Goal: Task Accomplishment & Management: Manage account settings

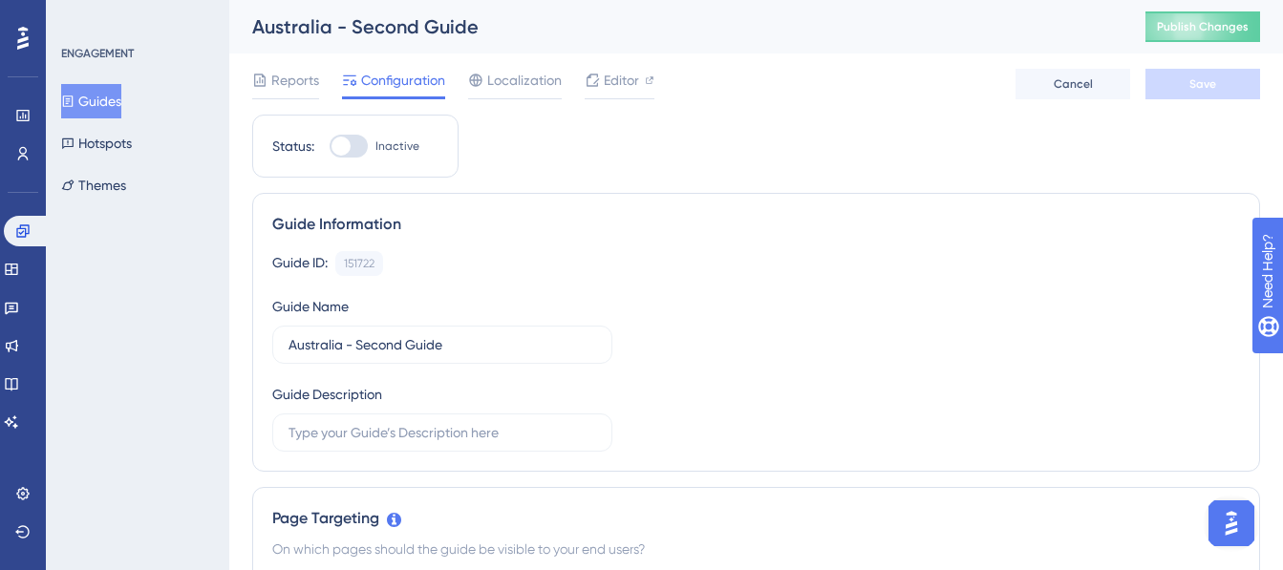
click at [362, 146] on div at bounding box center [349, 146] width 38 height 23
click at [330, 146] on input "Inactive" at bounding box center [329, 146] width 1 height 1
checkbox input "true"
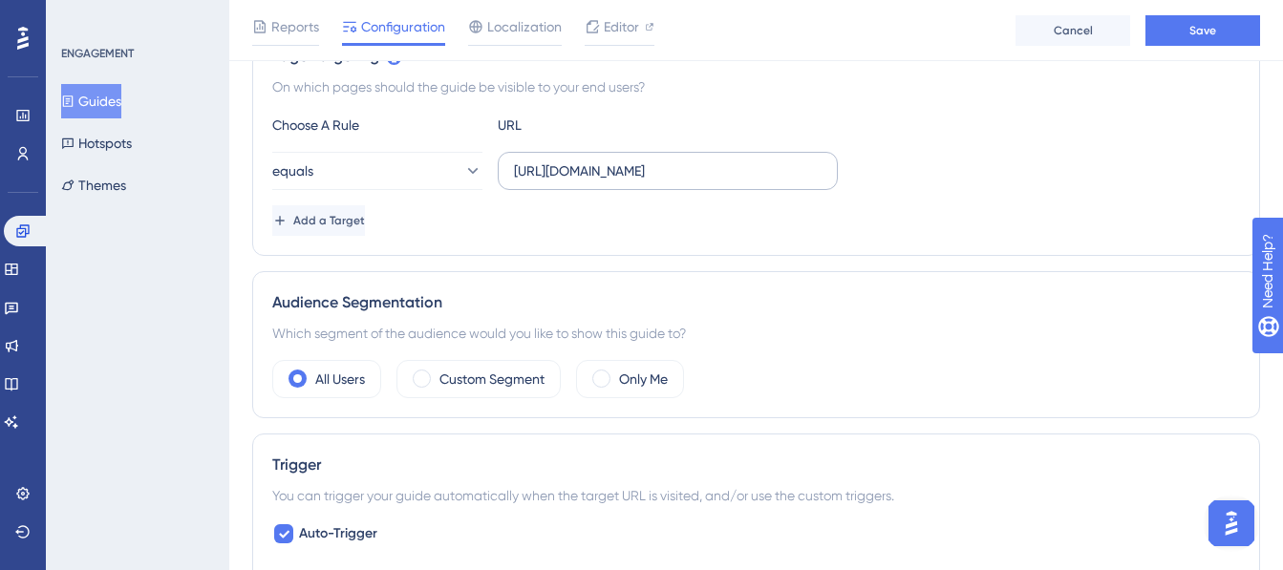
scroll to position [478, 0]
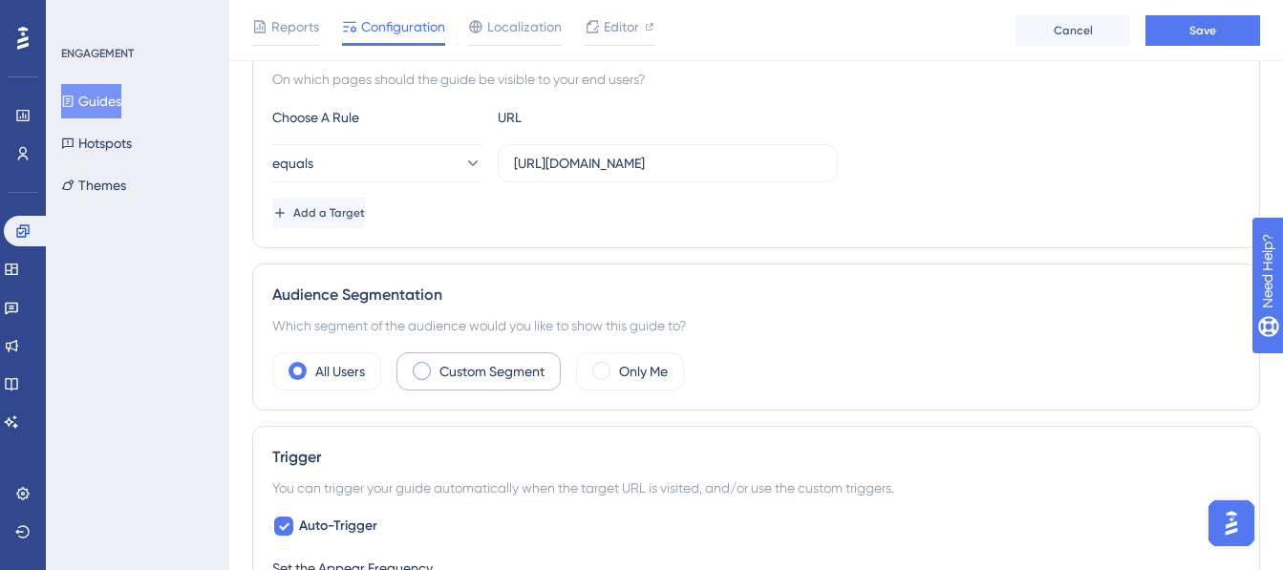
click at [488, 355] on div "Custom Segment" at bounding box center [478, 371] width 164 height 38
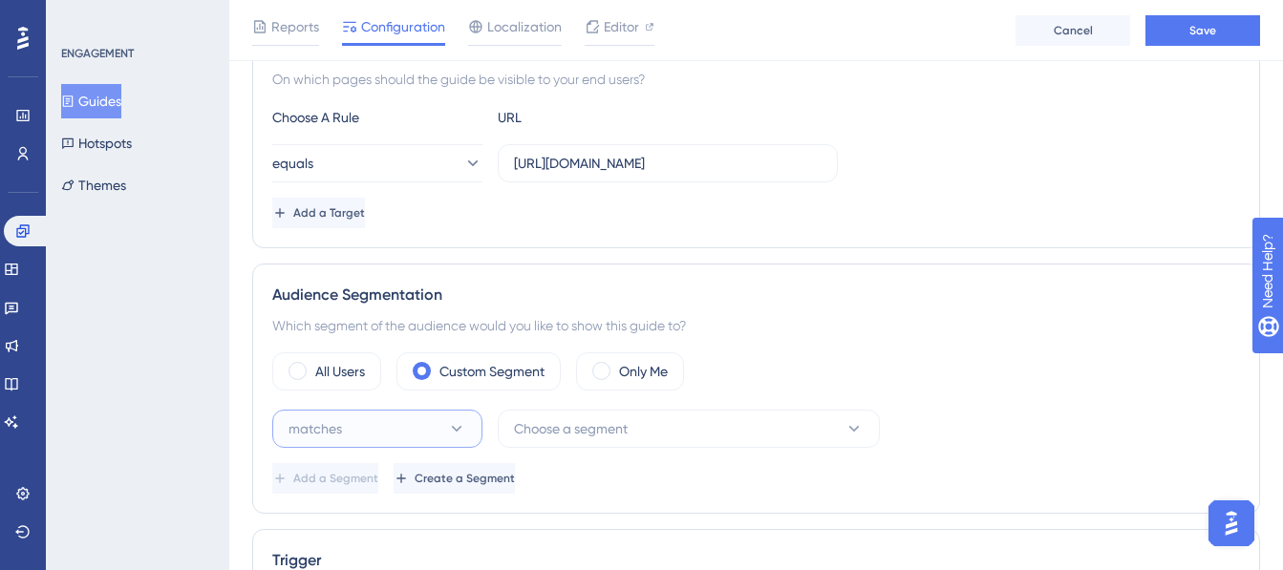
click at [407, 425] on button "matches" at bounding box center [377, 429] width 210 height 38
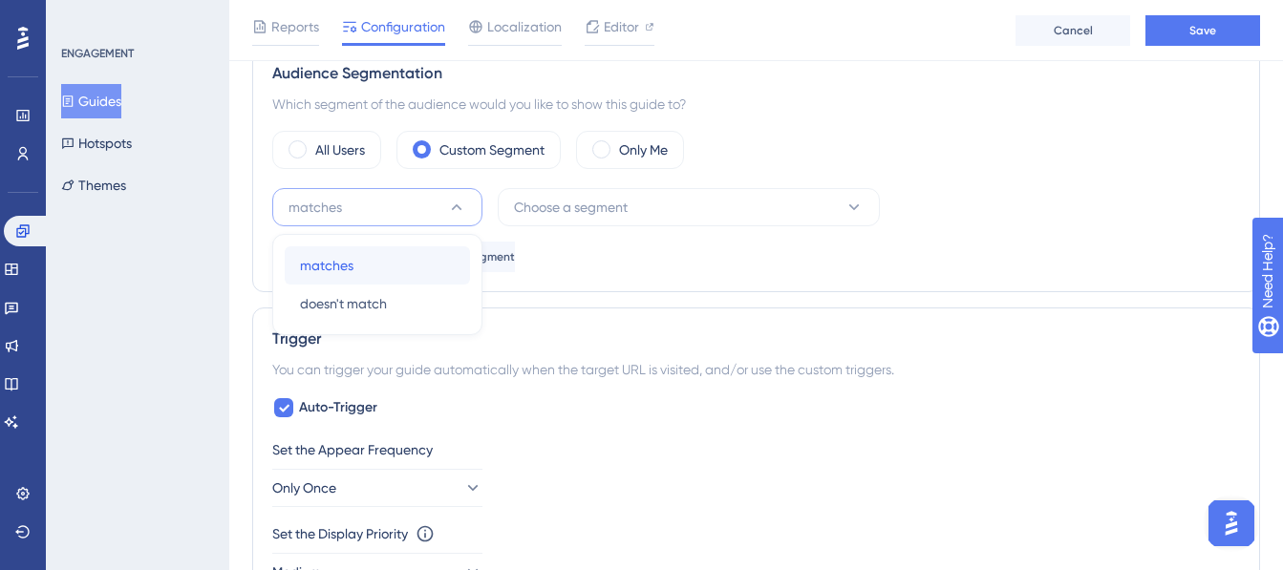
click at [394, 269] on div "matches matches" at bounding box center [377, 265] width 155 height 38
click at [537, 210] on span "Choose a segment" at bounding box center [571, 207] width 114 height 23
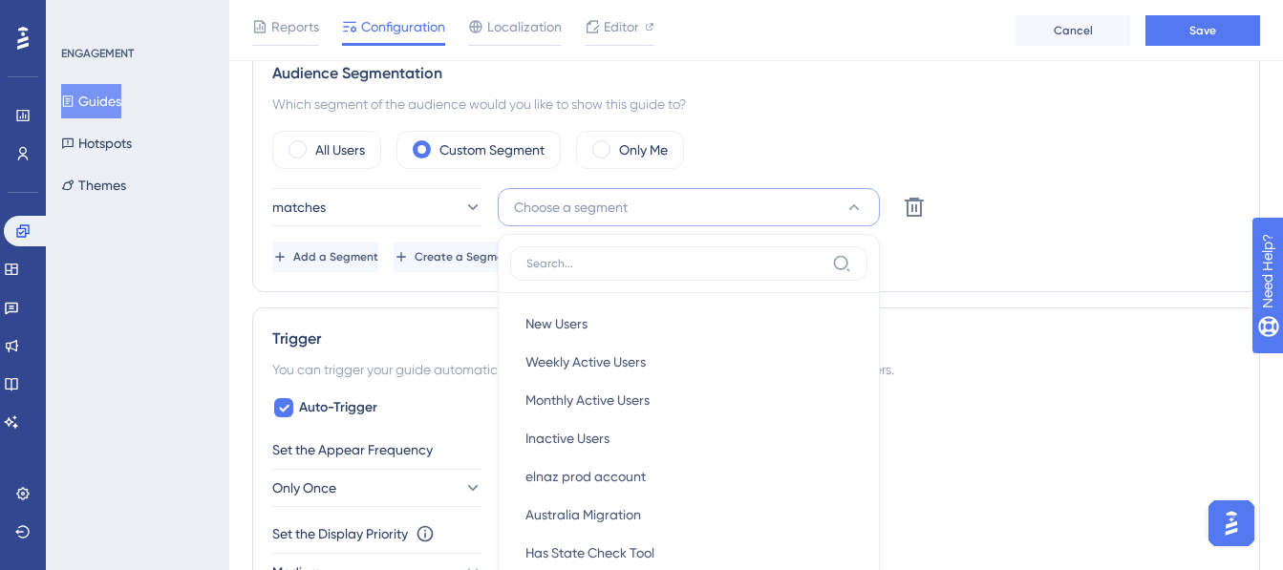
scroll to position [837, 0]
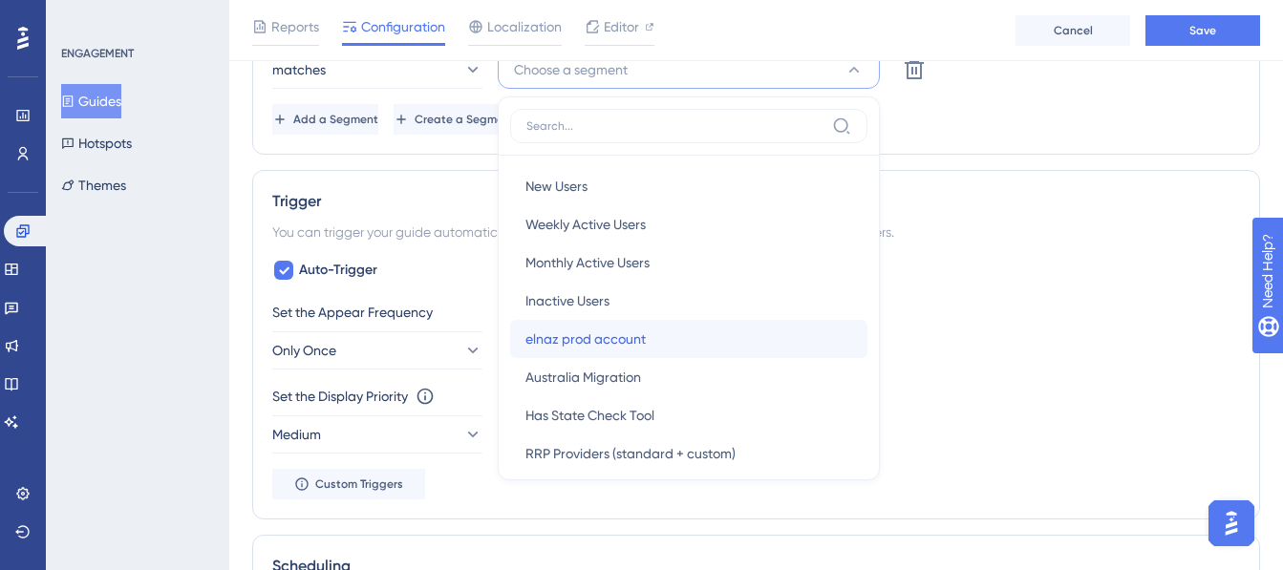
click at [649, 349] on div "elnaz prod account elnaz prod account" at bounding box center [688, 339] width 327 height 38
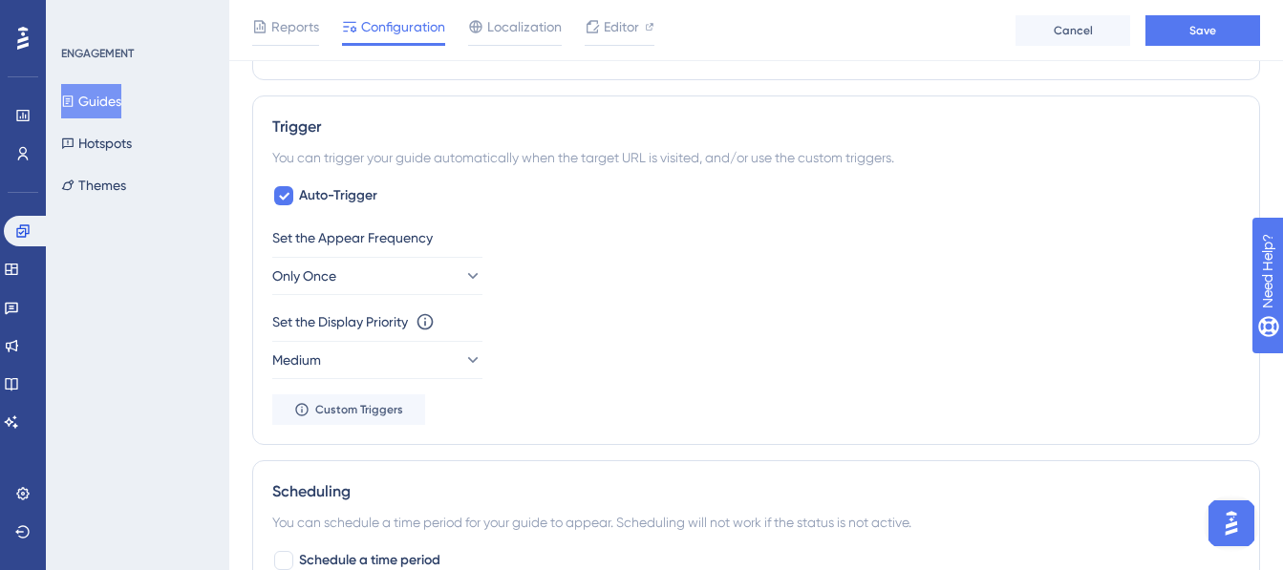
scroll to position [708, 0]
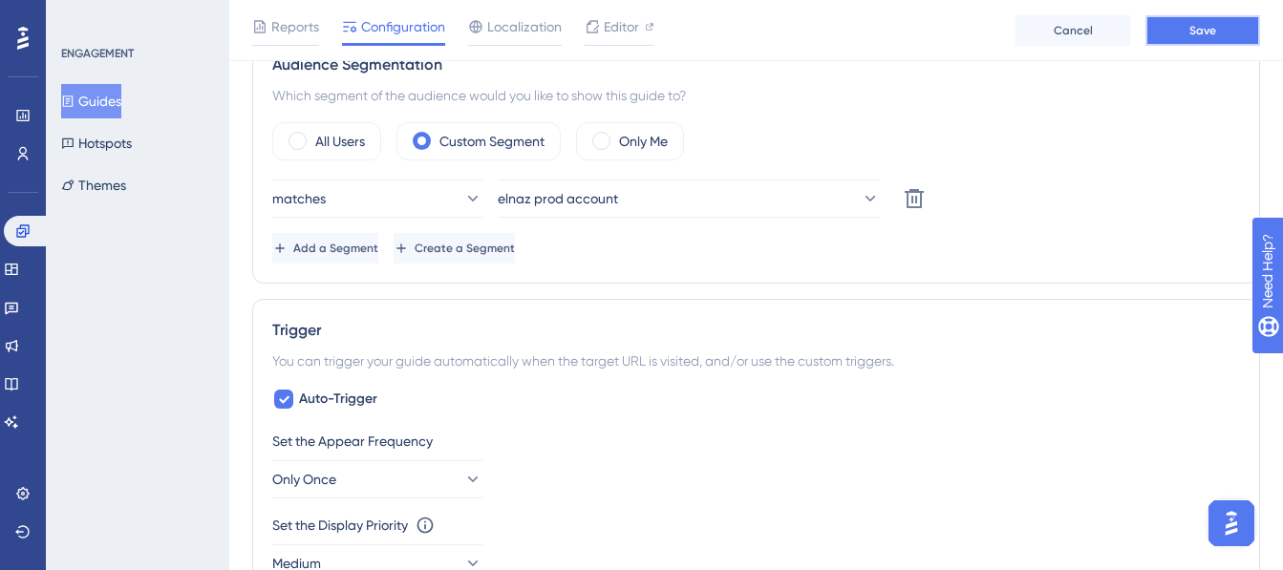
click at [1207, 30] on span "Save" at bounding box center [1202, 30] width 27 height 15
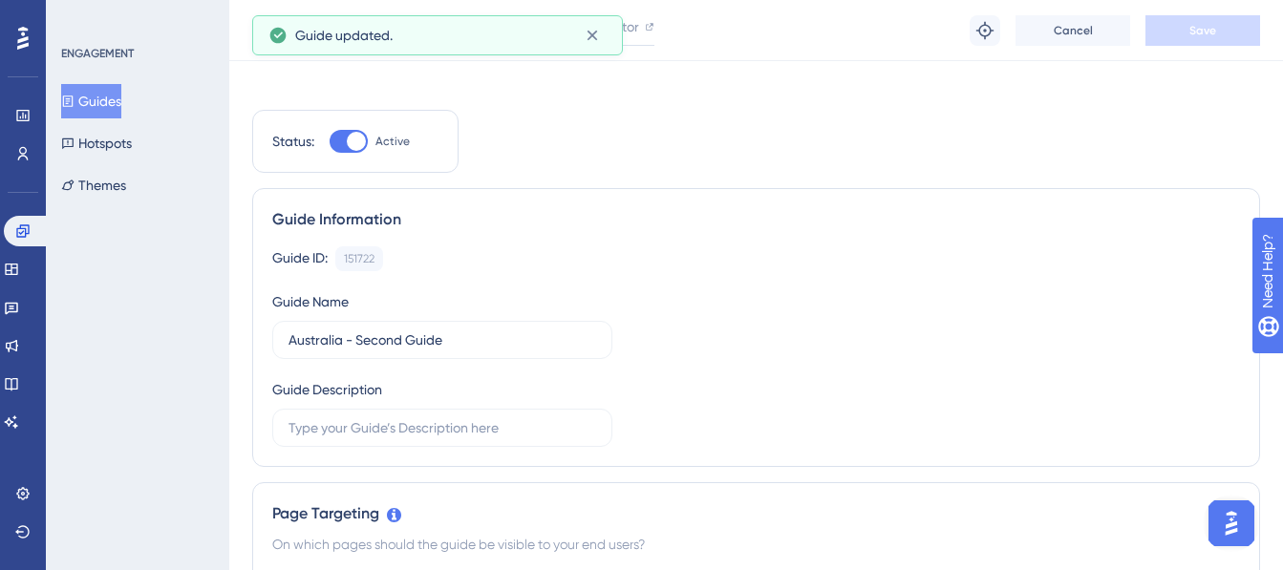
scroll to position [0, 0]
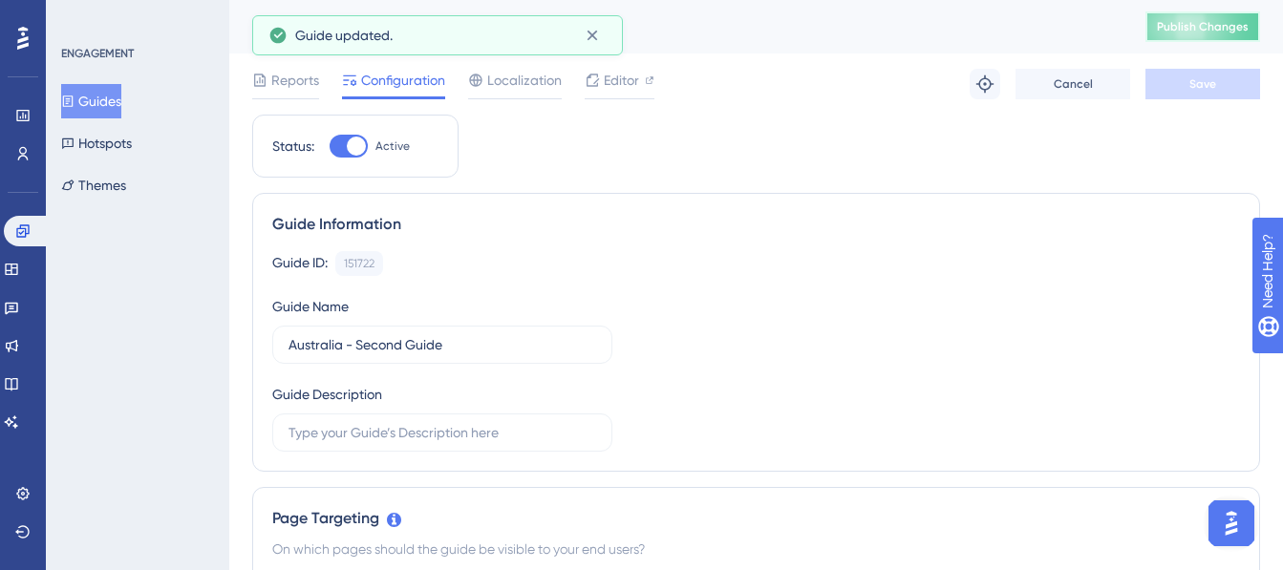
click at [1247, 23] on span "Publish Changes" at bounding box center [1203, 26] width 92 height 15
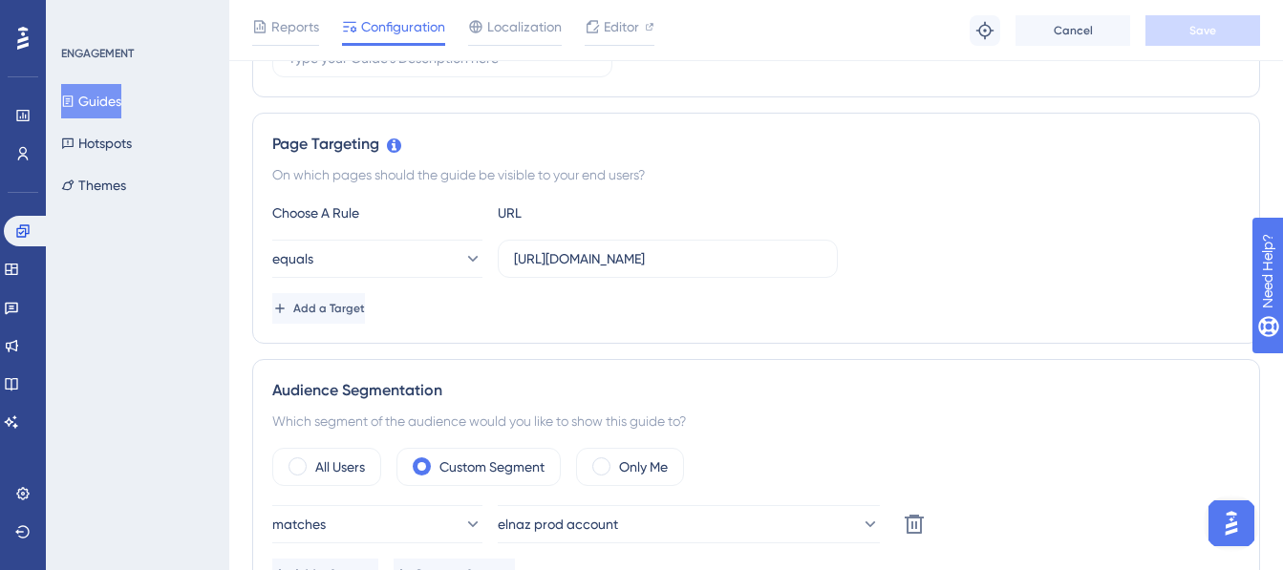
scroll to position [573, 0]
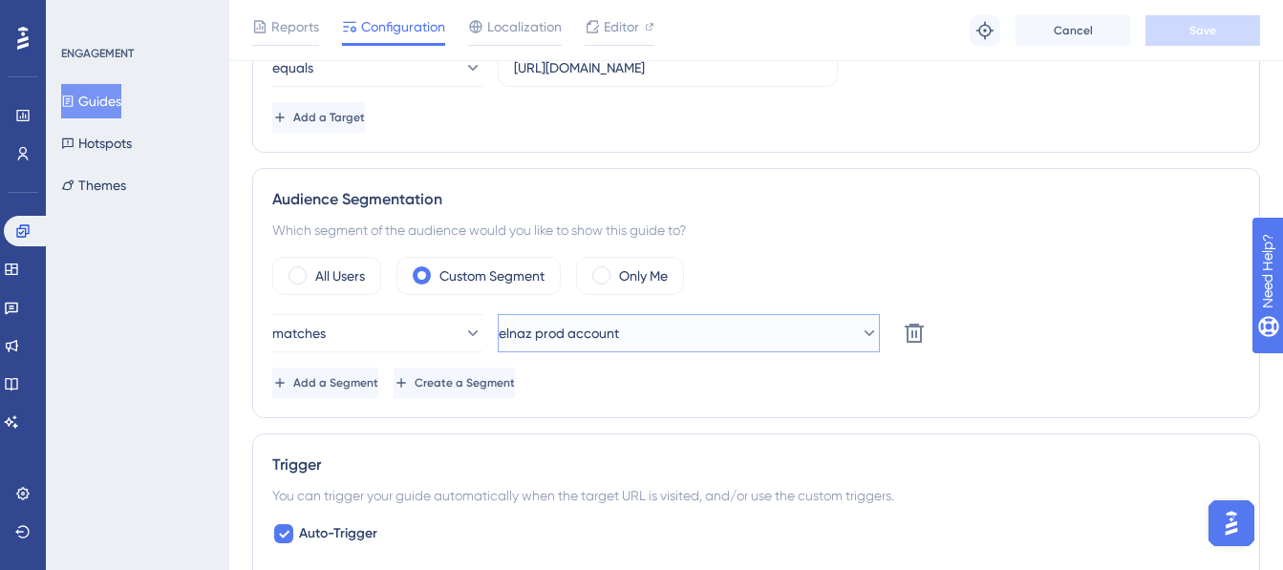
click at [553, 331] on span "elnaz prod account" at bounding box center [559, 333] width 120 height 23
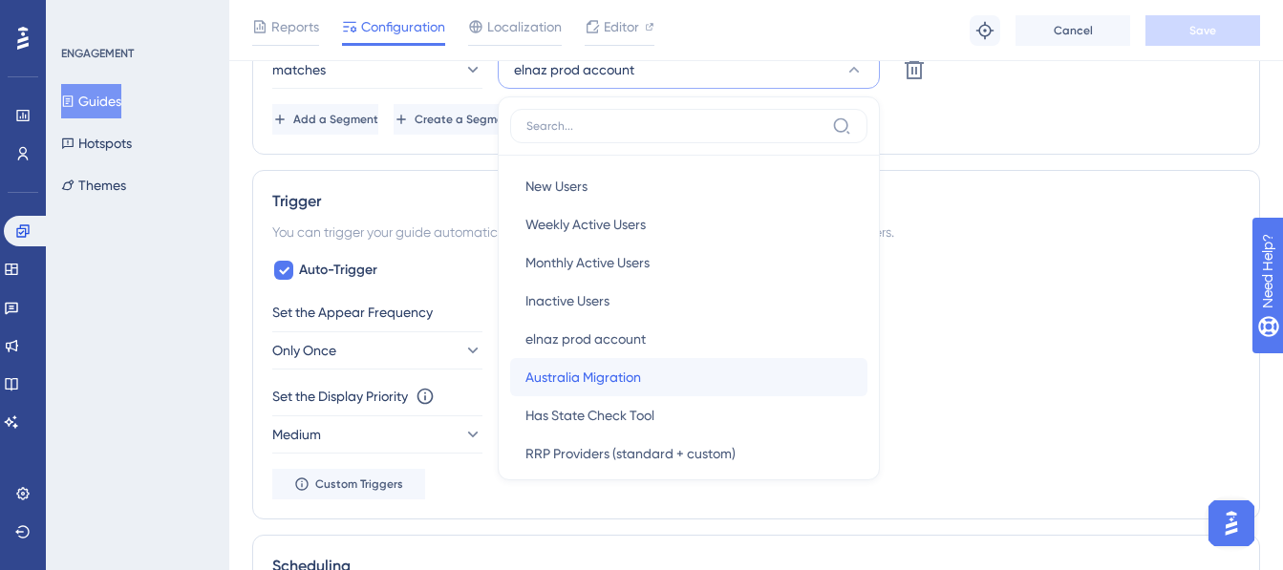
click at [637, 372] on span "Australia Migration" at bounding box center [583, 377] width 116 height 23
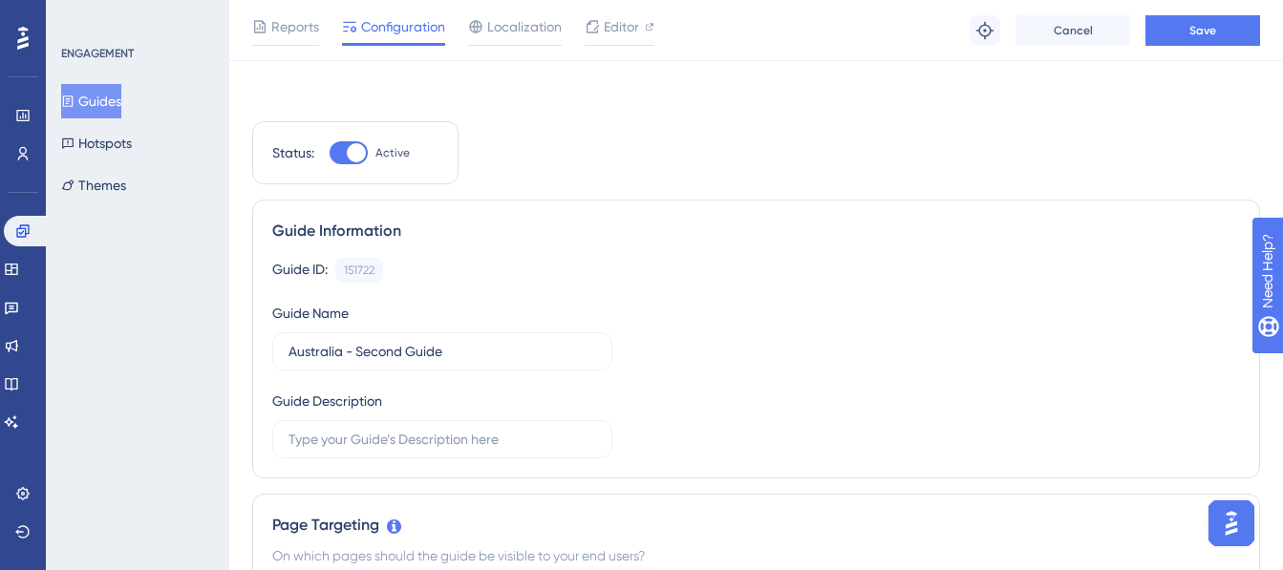
scroll to position [0, 0]
